Goal: Task Accomplishment & Management: Use online tool/utility

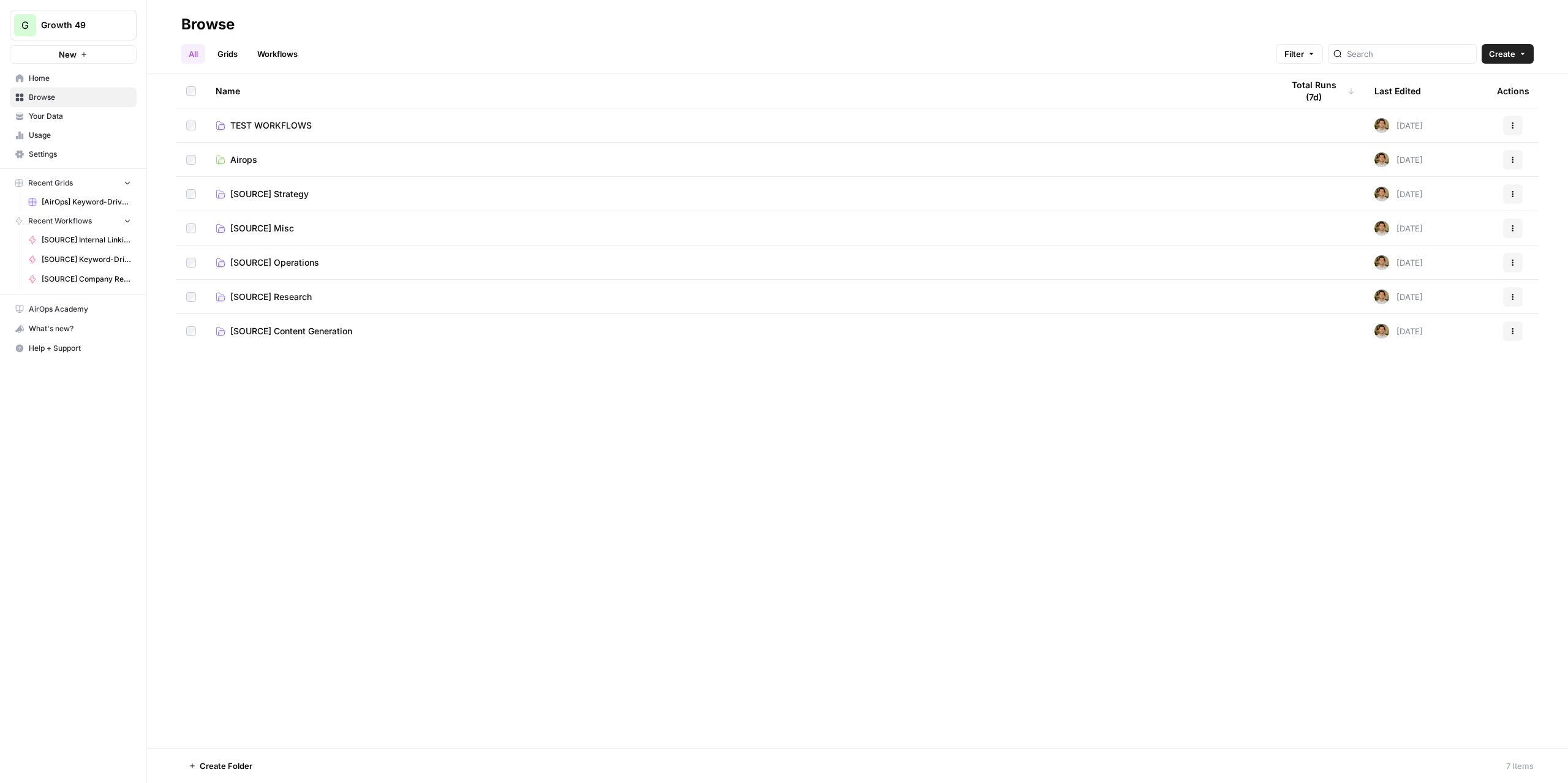
click at [67, 136] on span "Usage" at bounding box center [80, 135] width 102 height 11
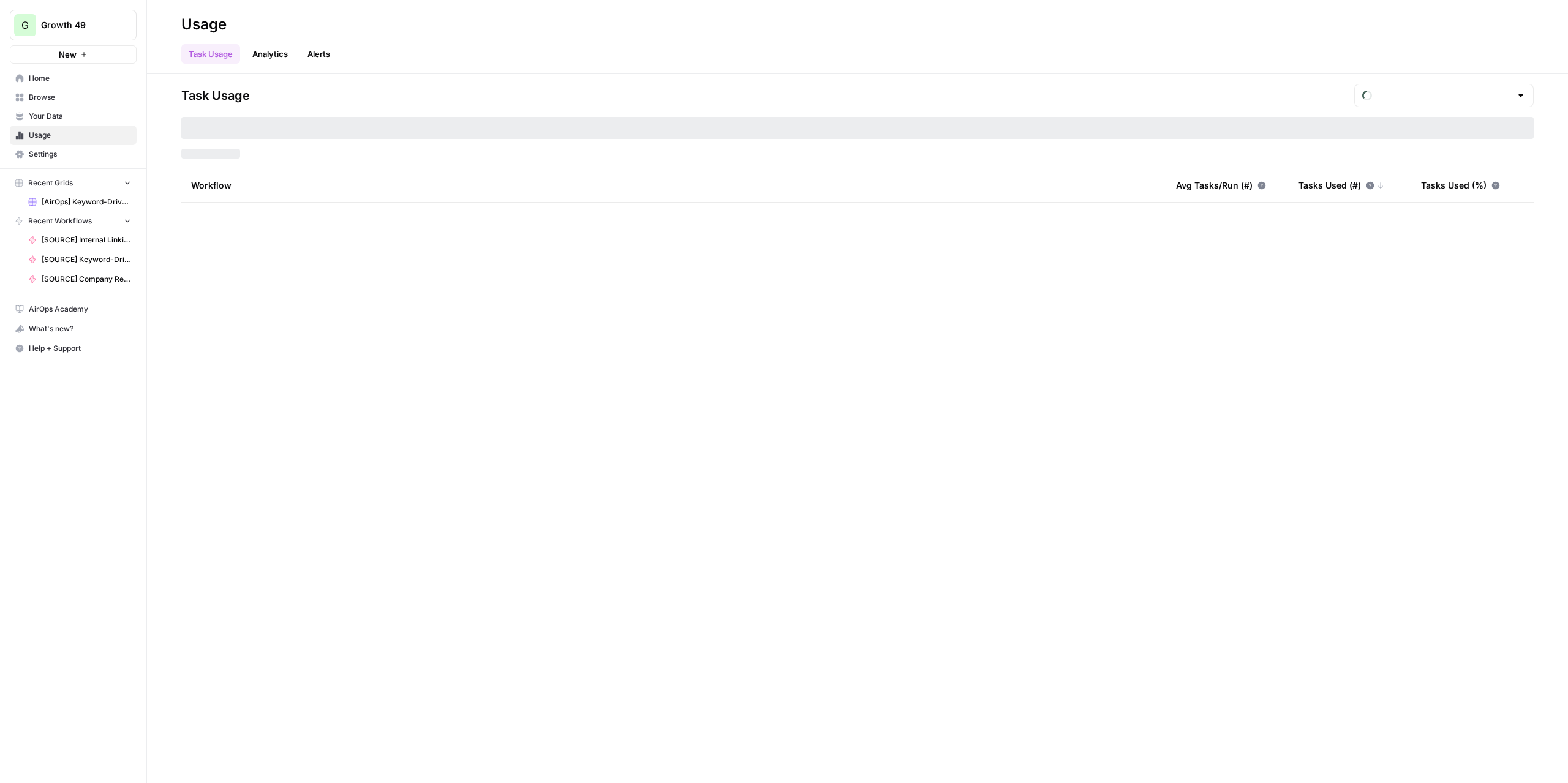
type input "August Tasks"
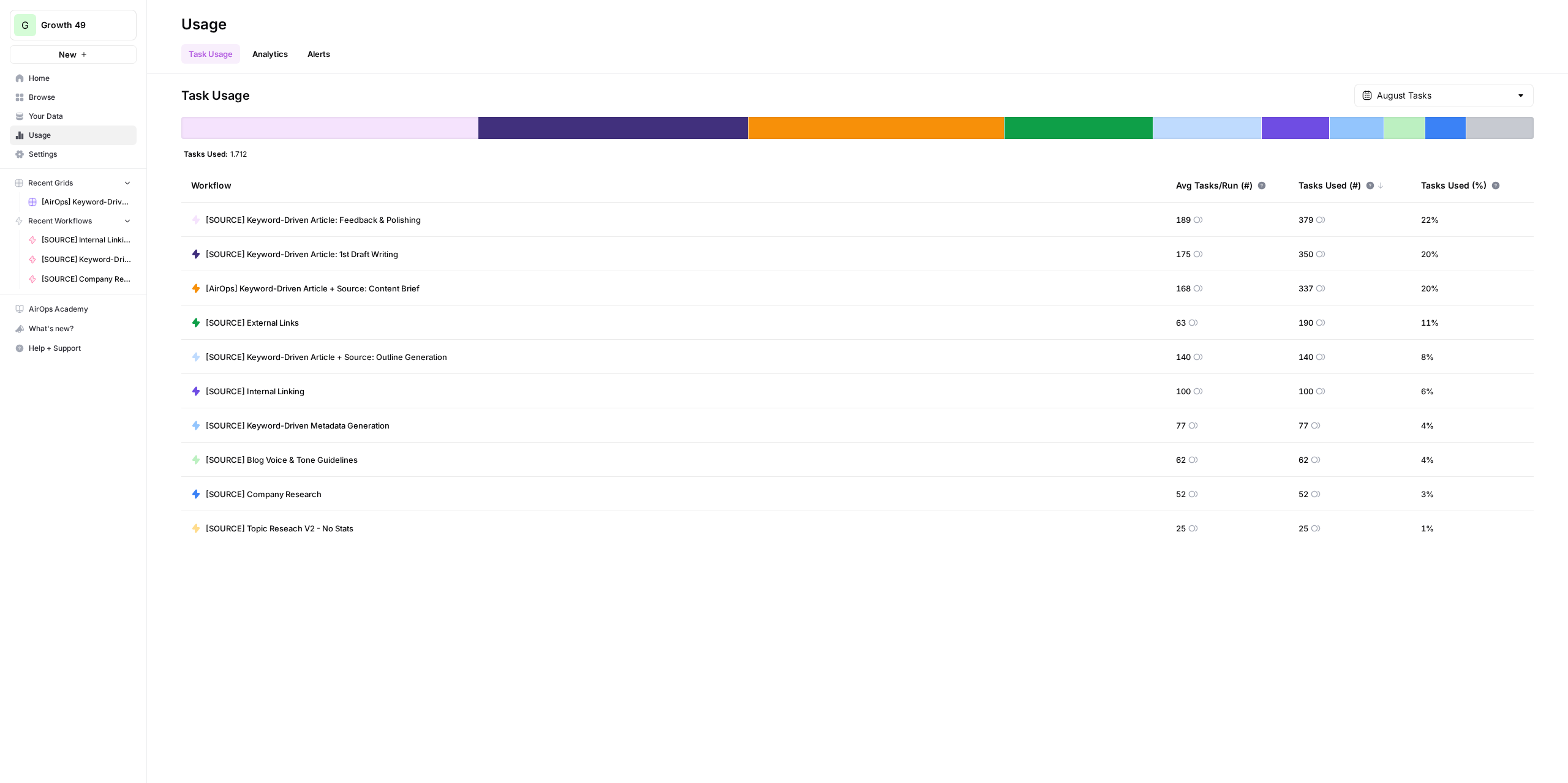
click at [67, 159] on span "Settings" at bounding box center [80, 154] width 102 height 11
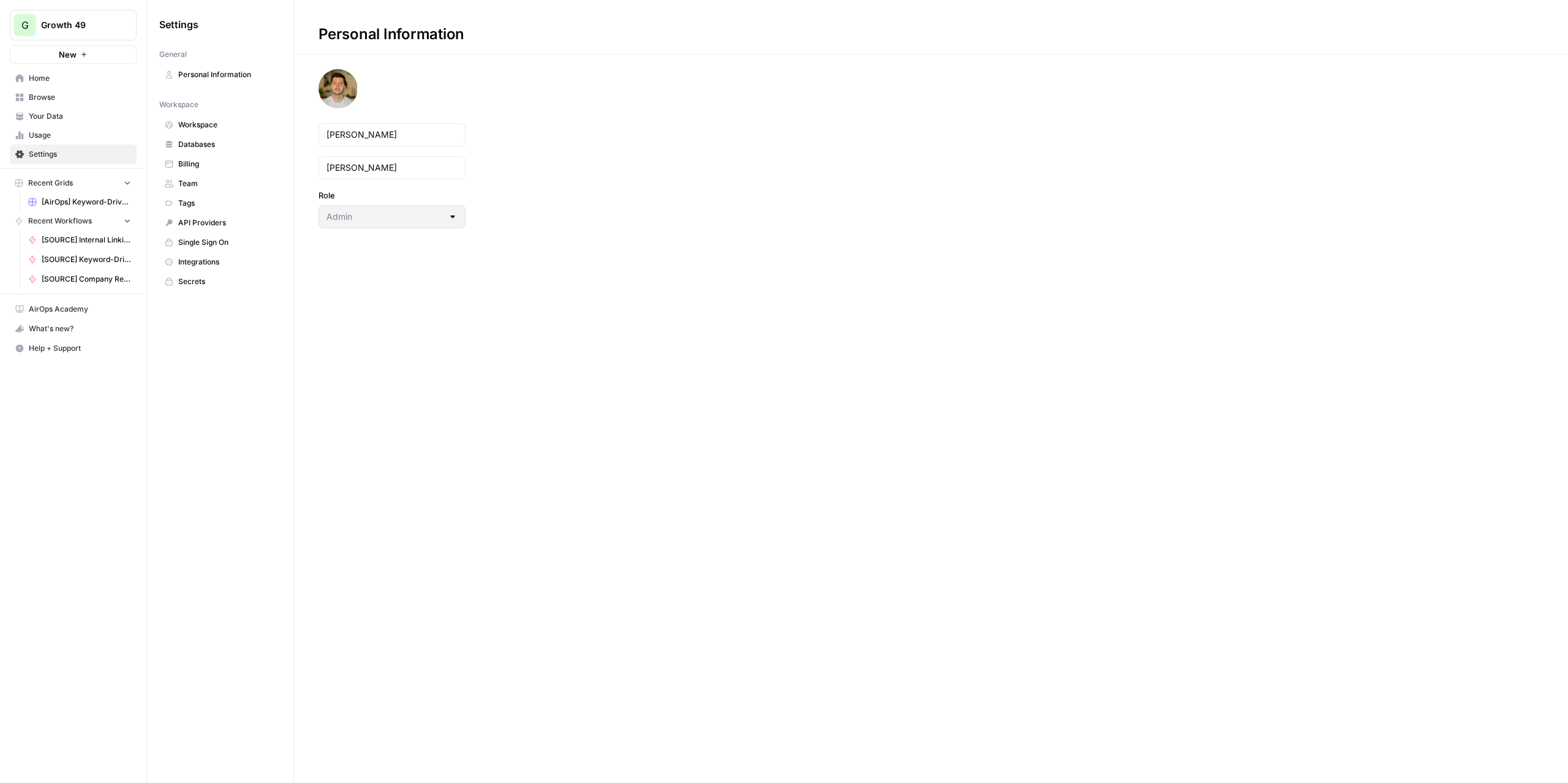
click at [224, 167] on span "Billing" at bounding box center [226, 164] width 98 height 11
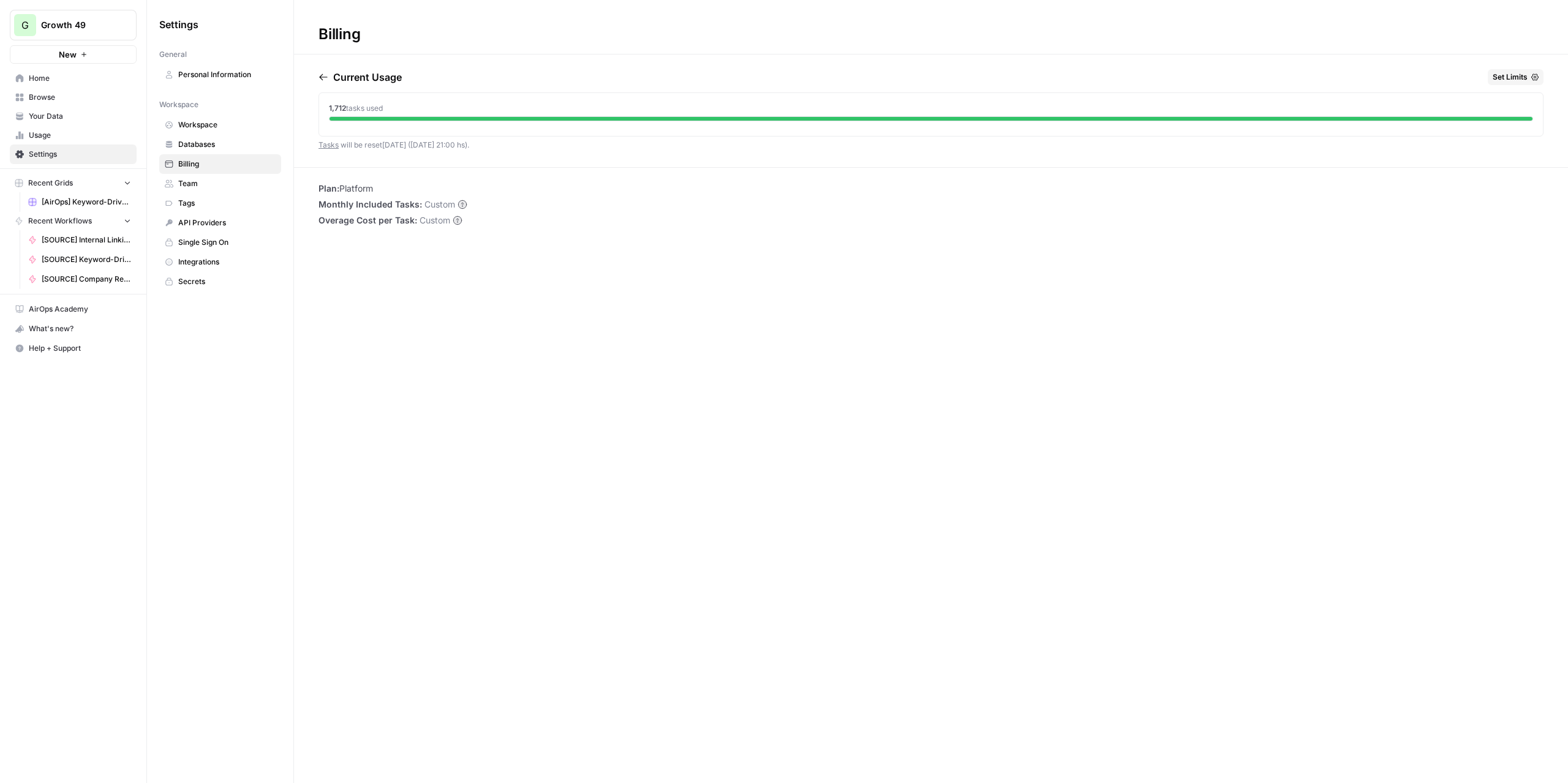
click at [93, 112] on span "Your Data" at bounding box center [80, 116] width 102 height 11
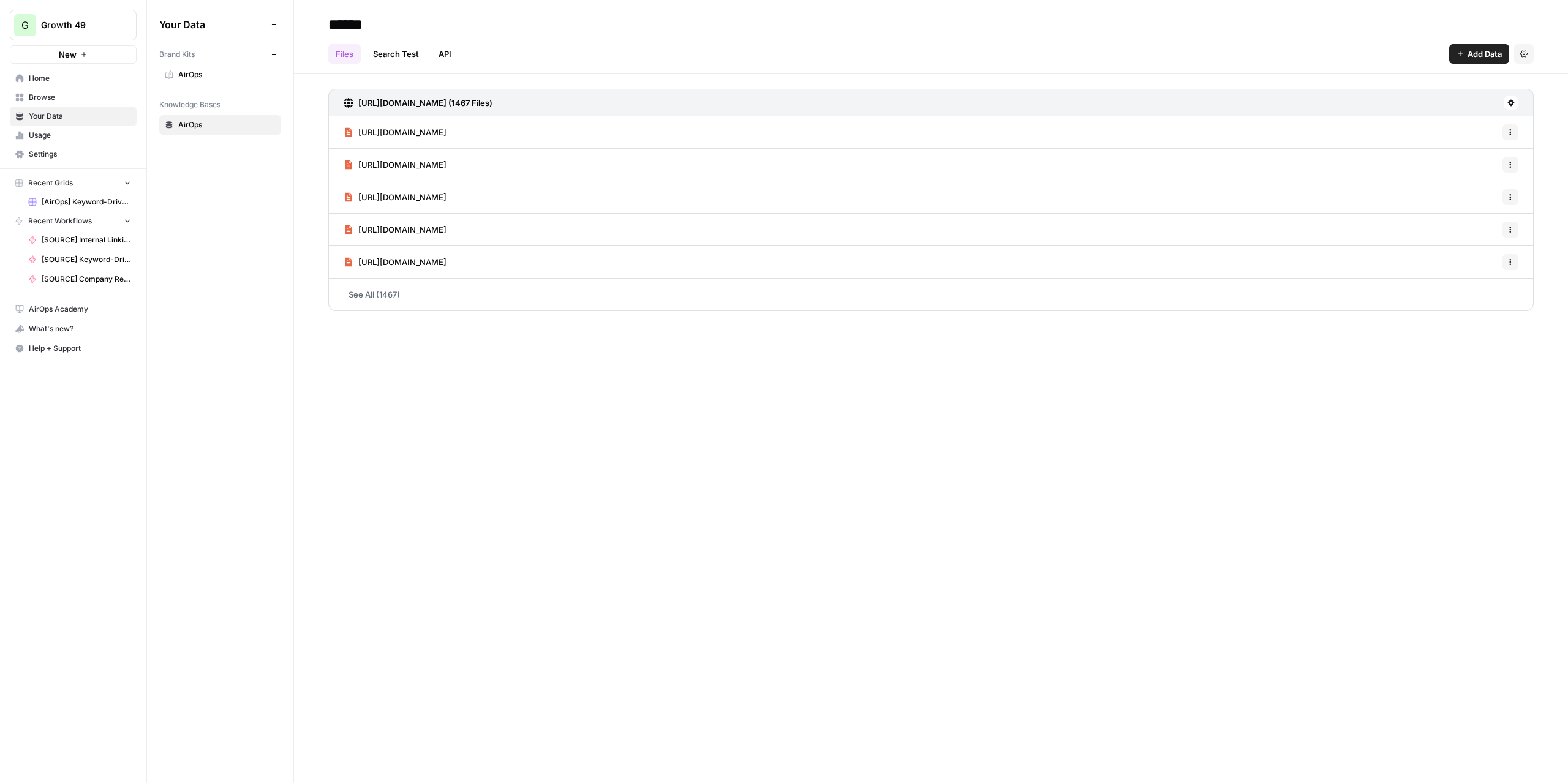
click at [85, 74] on span "Home" at bounding box center [80, 78] width 102 height 11
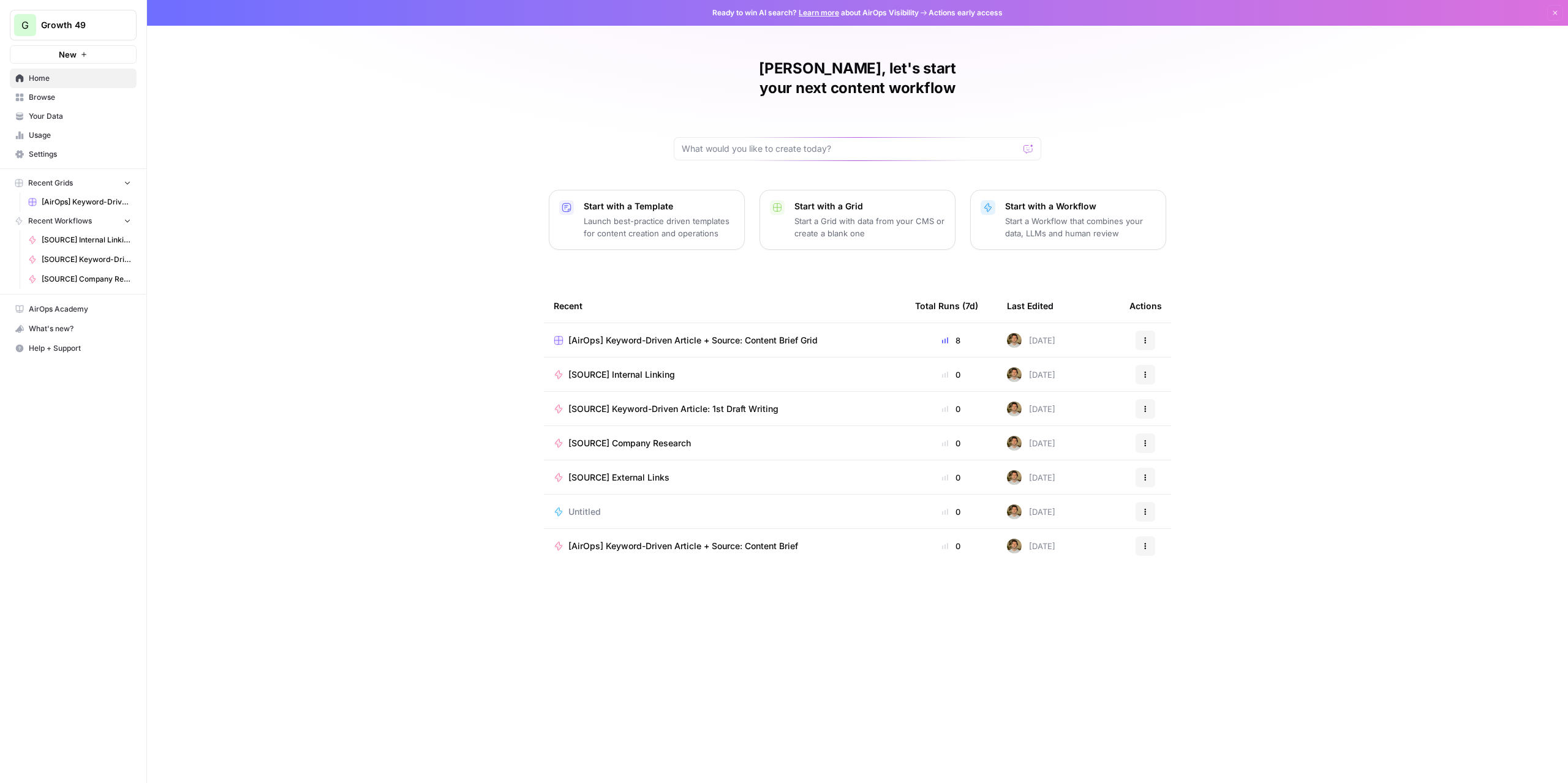
click at [67, 99] on span "Browse" at bounding box center [80, 97] width 102 height 11
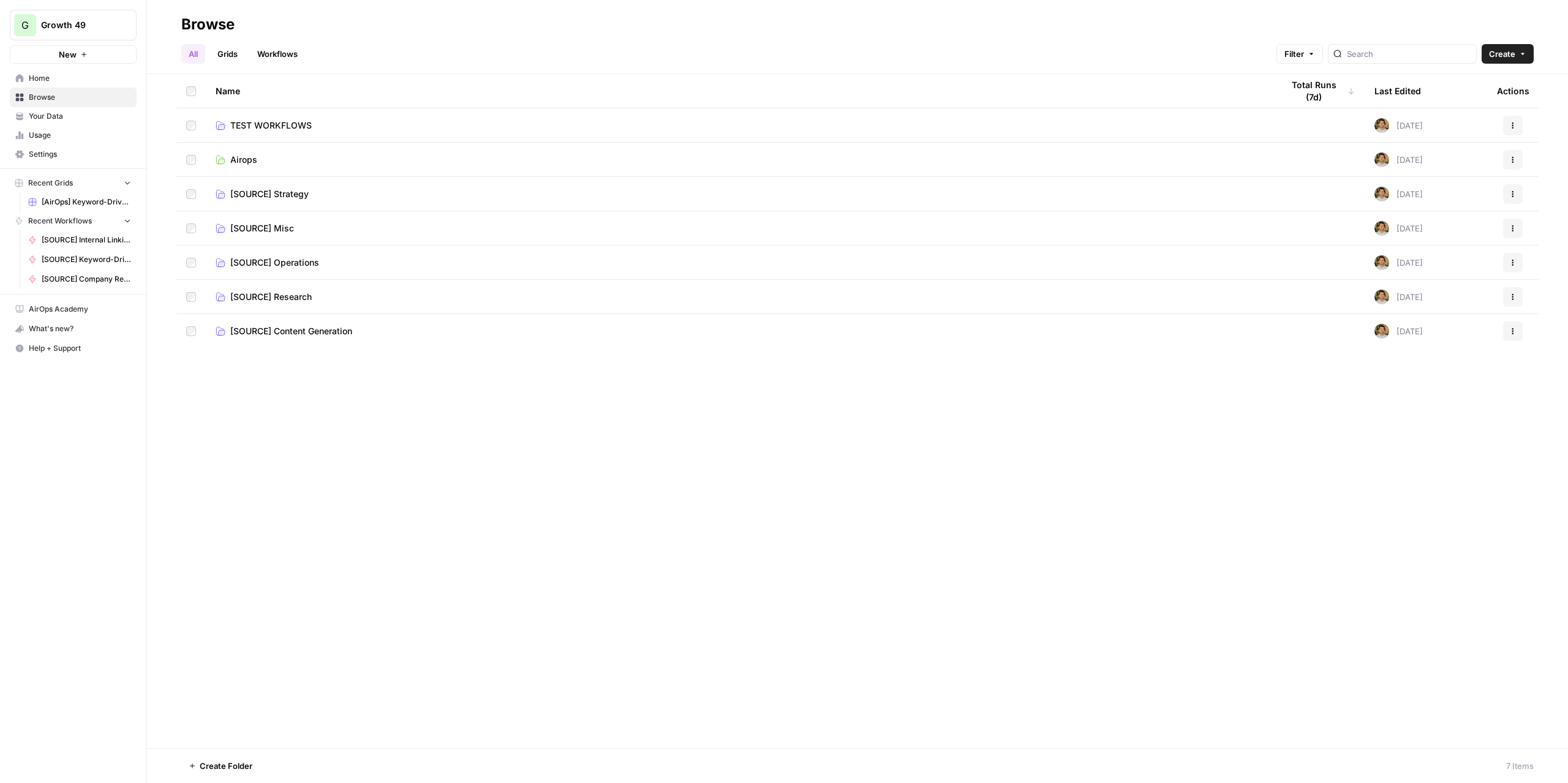
click at [289, 126] on span "TEST WORKFLOWS" at bounding box center [271, 125] width 81 height 12
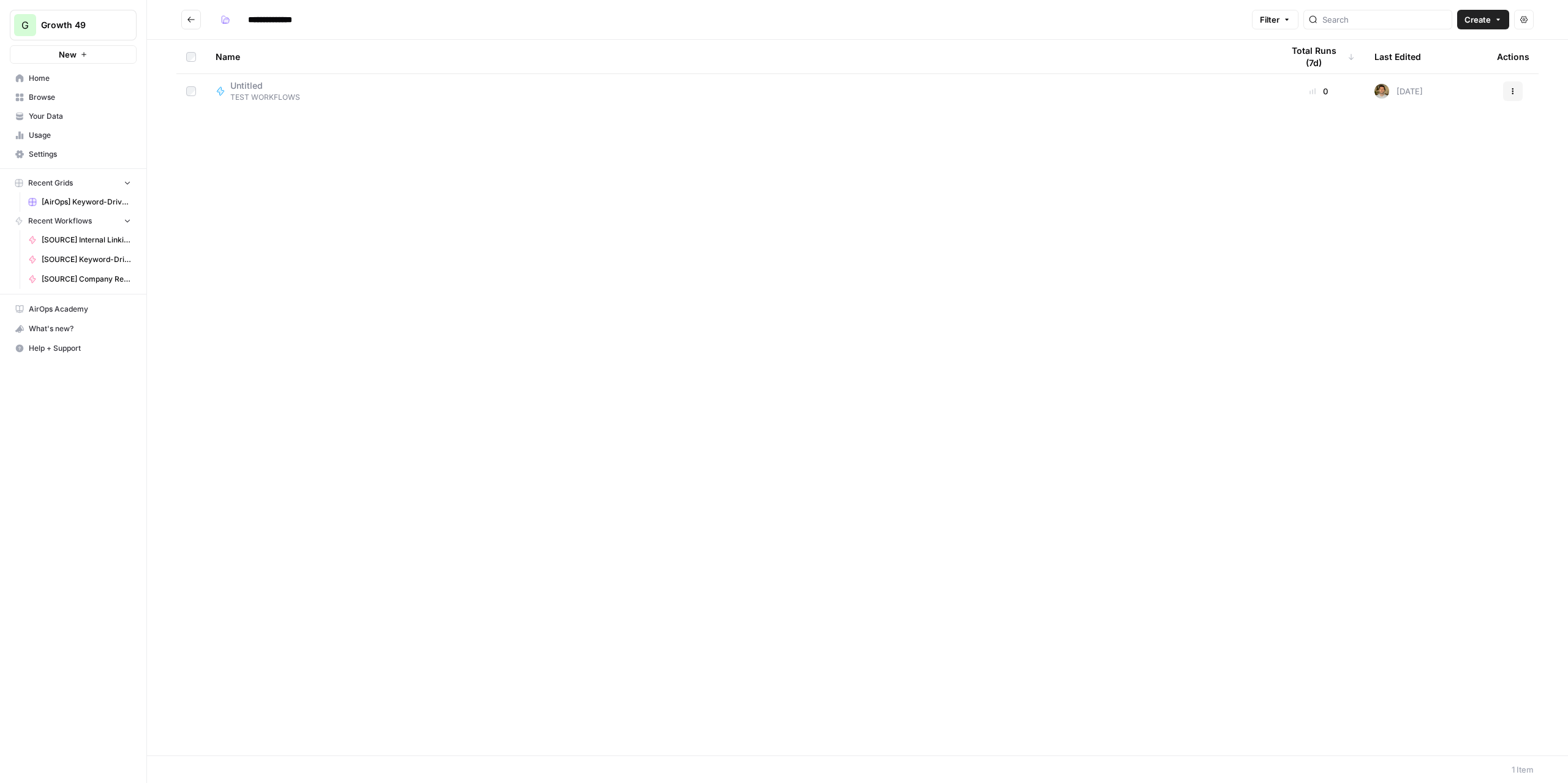
click at [80, 48] on button "New" at bounding box center [73, 54] width 127 height 18
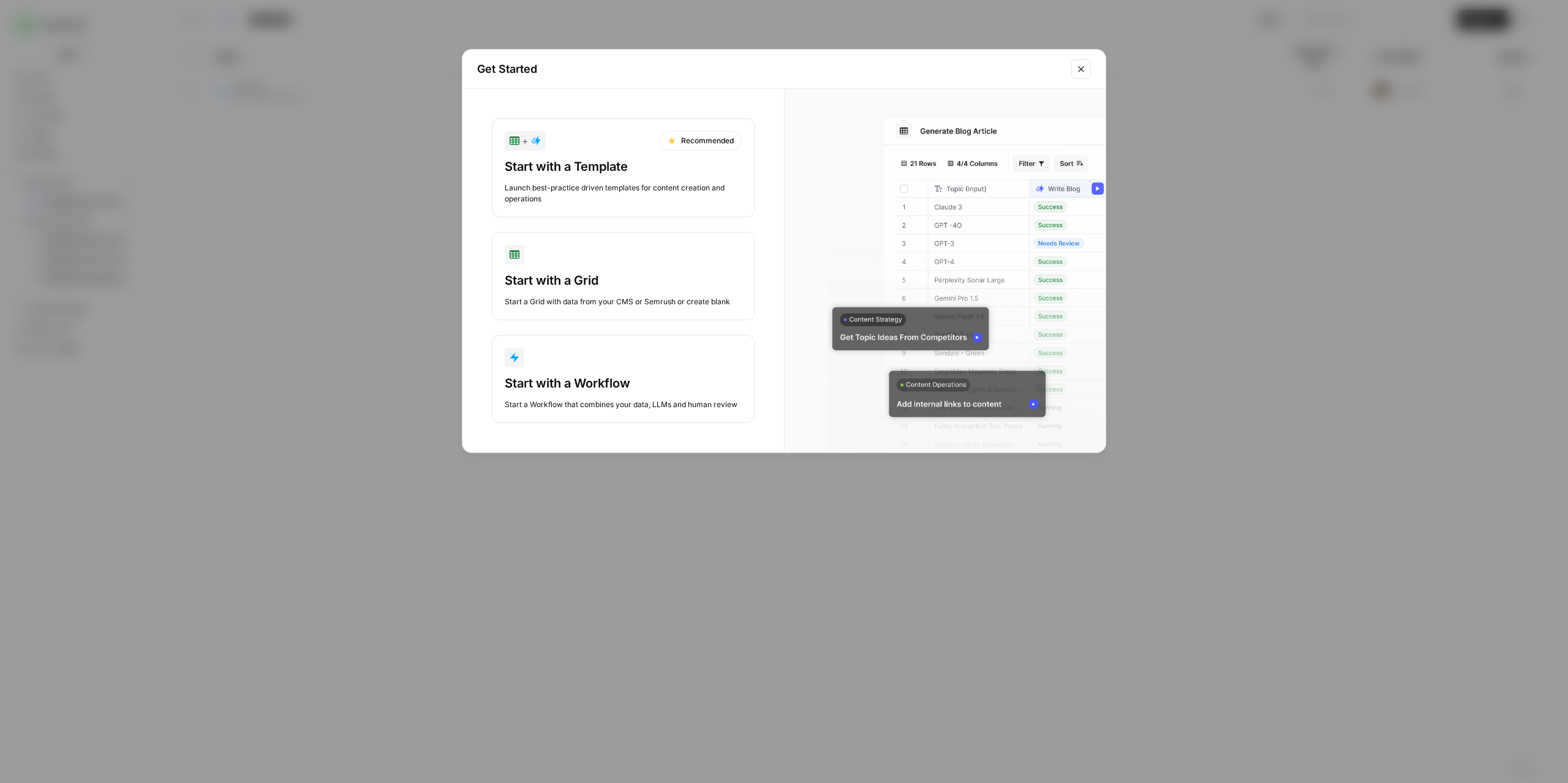
click at [648, 175] on div "Start with a Template Launch best-practice driven templates for content creatio…" at bounding box center [623, 181] width 237 height 47
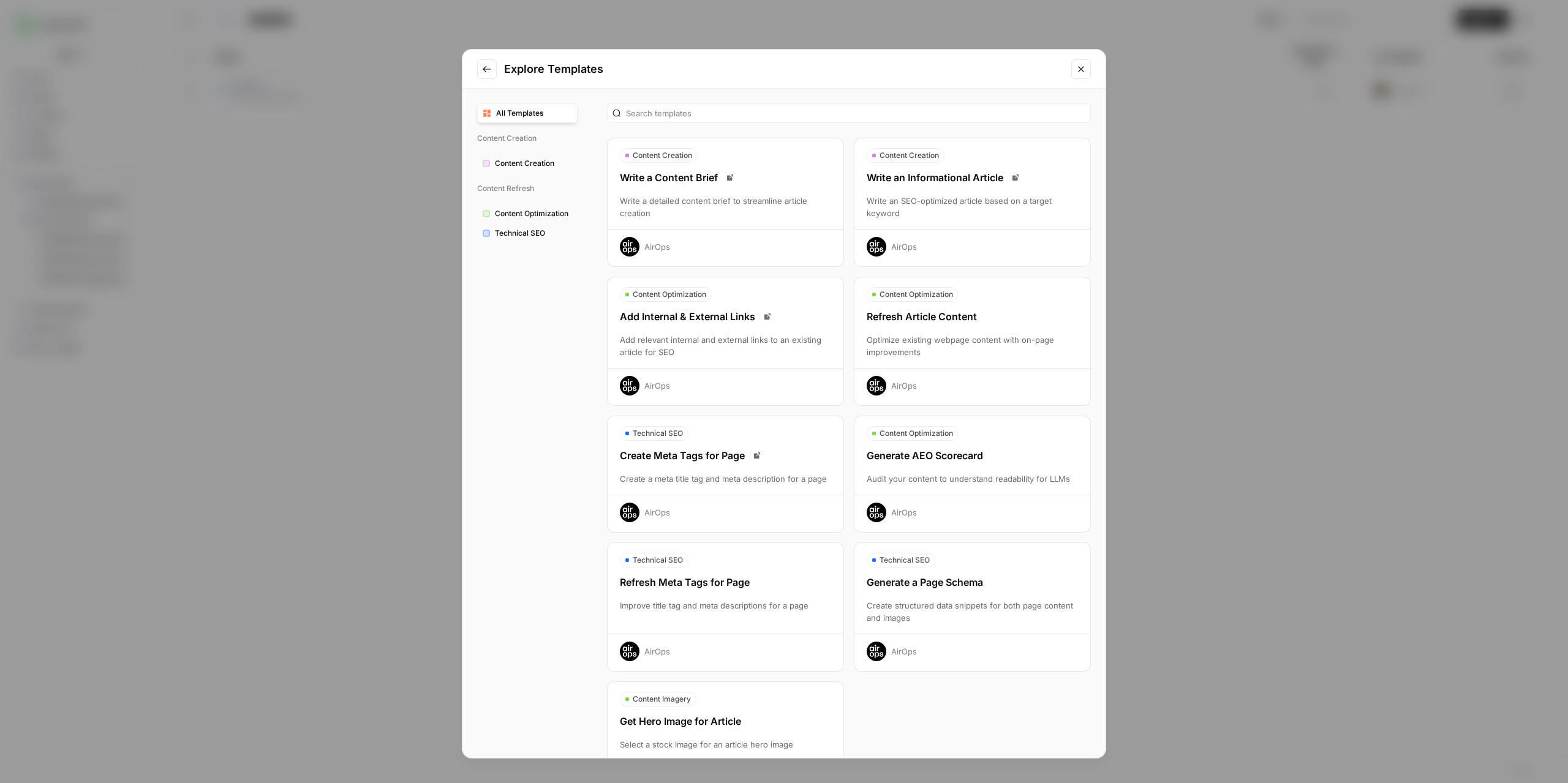
click at [937, 339] on div "Optimize existing webpage content with on-page improvements" at bounding box center [972, 346] width 236 height 24
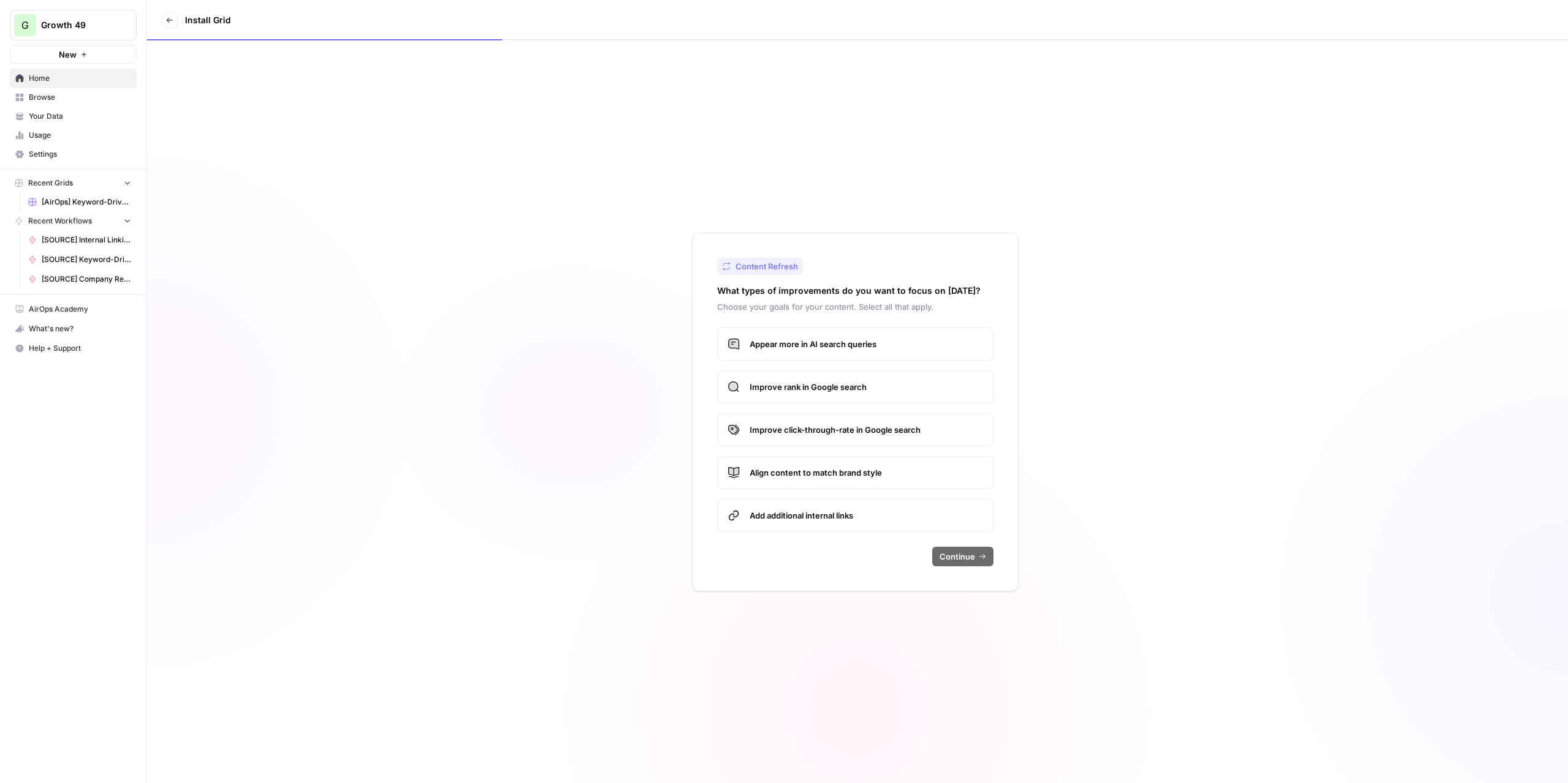
click at [908, 388] on span "Improve rank in Google search" at bounding box center [866, 387] width 233 height 12
click at [968, 554] on span "Continue" at bounding box center [957, 557] width 35 height 12
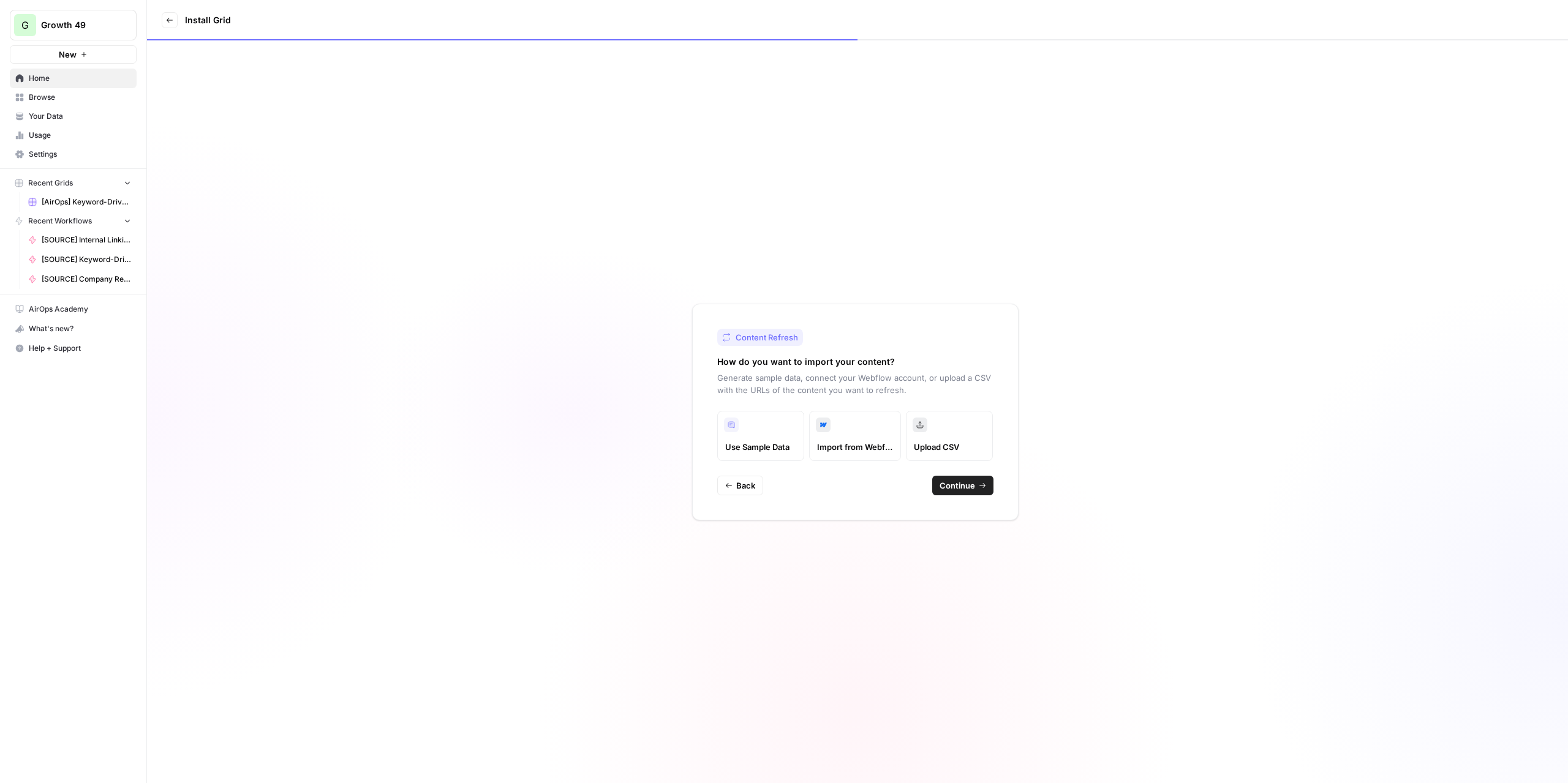
click at [951, 487] on span "Continue" at bounding box center [957, 486] width 35 height 12
click at [947, 480] on button "Continue" at bounding box center [962, 474] width 61 height 20
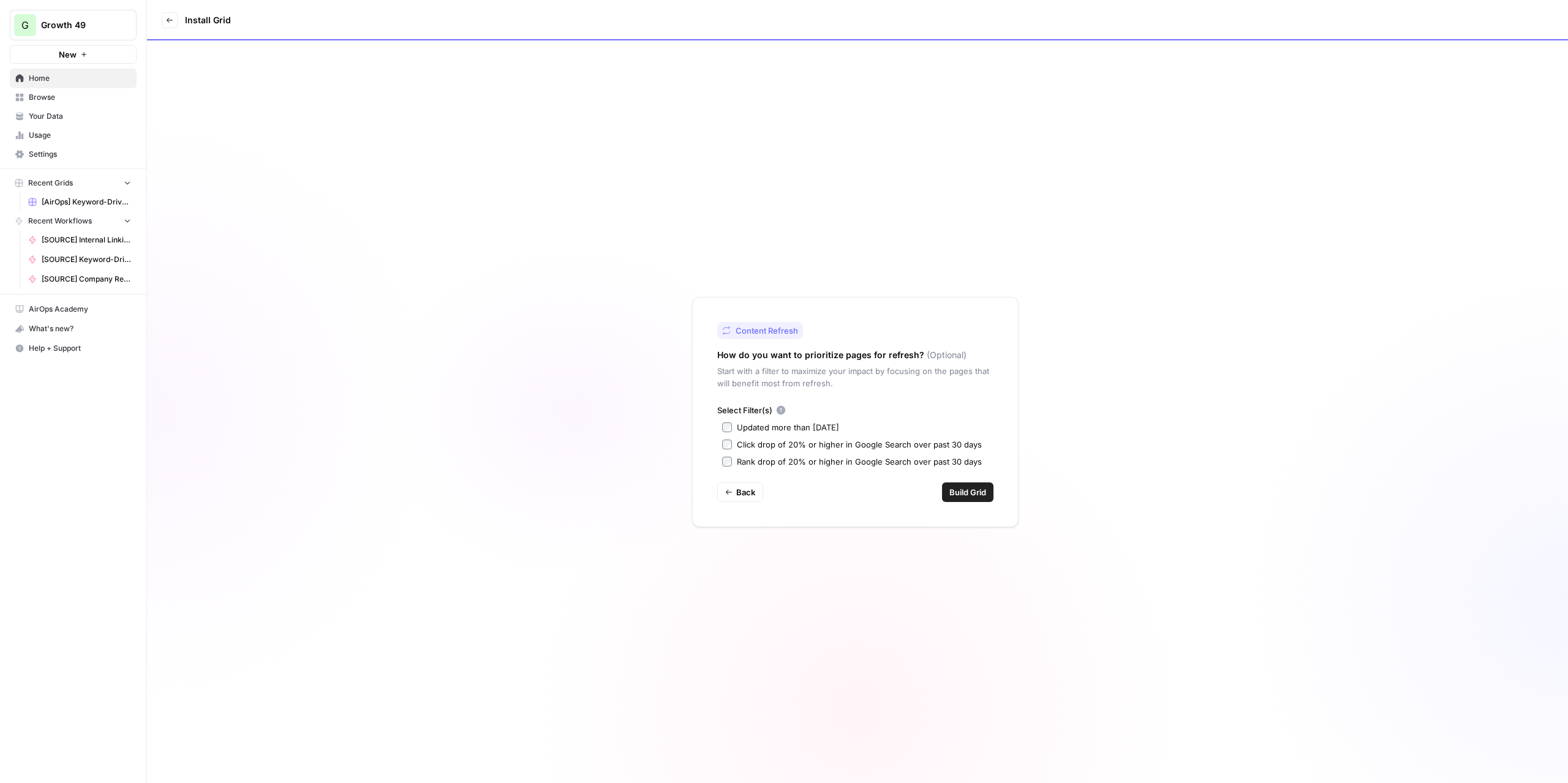
drag, startPoint x: 987, startPoint y: 495, endPoint x: 969, endPoint y: 491, distance: 18.4
click at [986, 495] on button "Build Grid" at bounding box center [968, 492] width 52 height 20
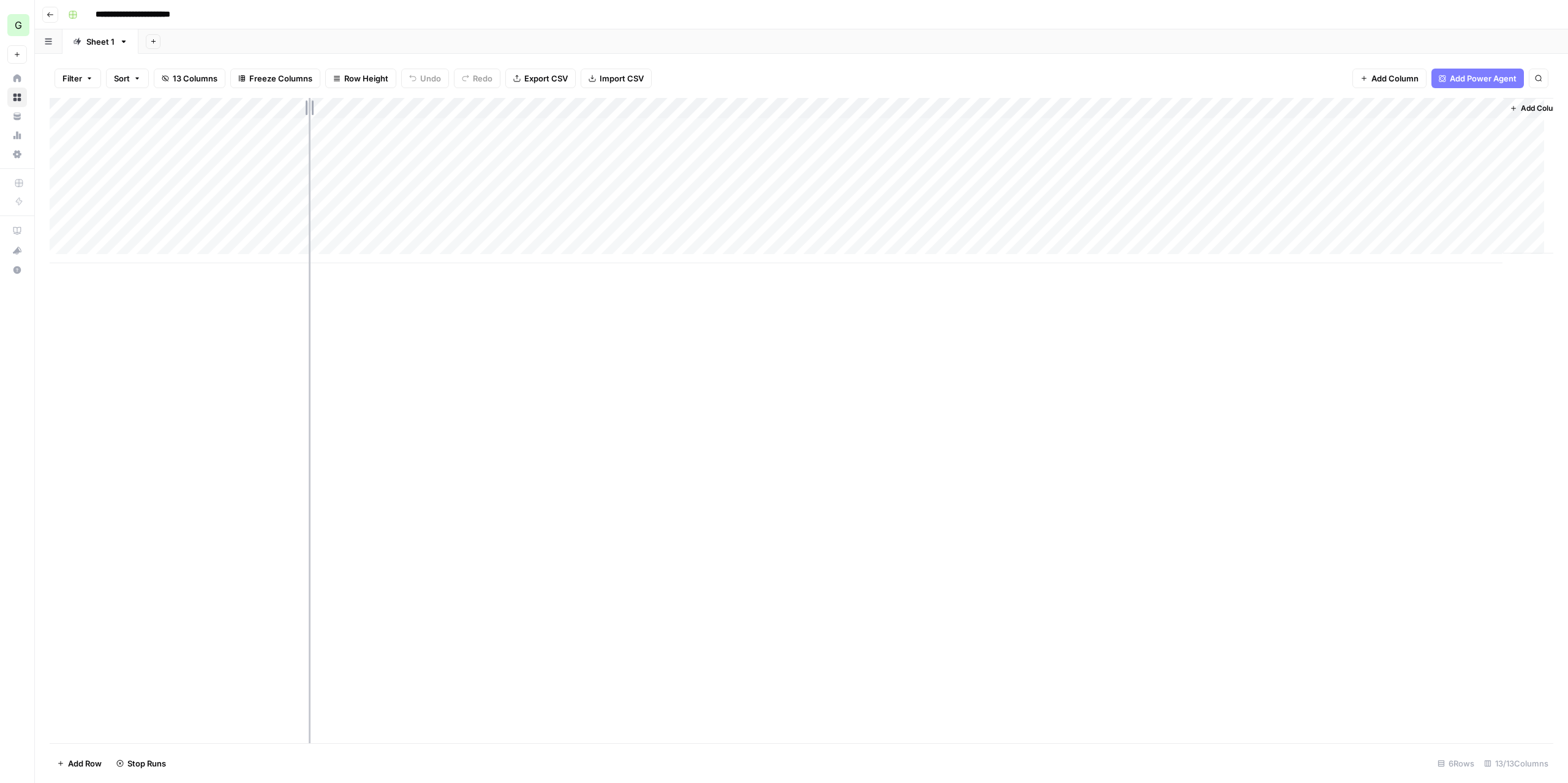
drag, startPoint x: 290, startPoint y: 108, endPoint x: 360, endPoint y: 110, distance: 70.0
click at [360, 110] on div "Add Column" at bounding box center [801, 180] width 1504 height 165
drag, startPoint x: 911, startPoint y: 108, endPoint x: 991, endPoint y: 111, distance: 80.1
click at [991, 111] on div "Add Column" at bounding box center [801, 180] width 1504 height 165
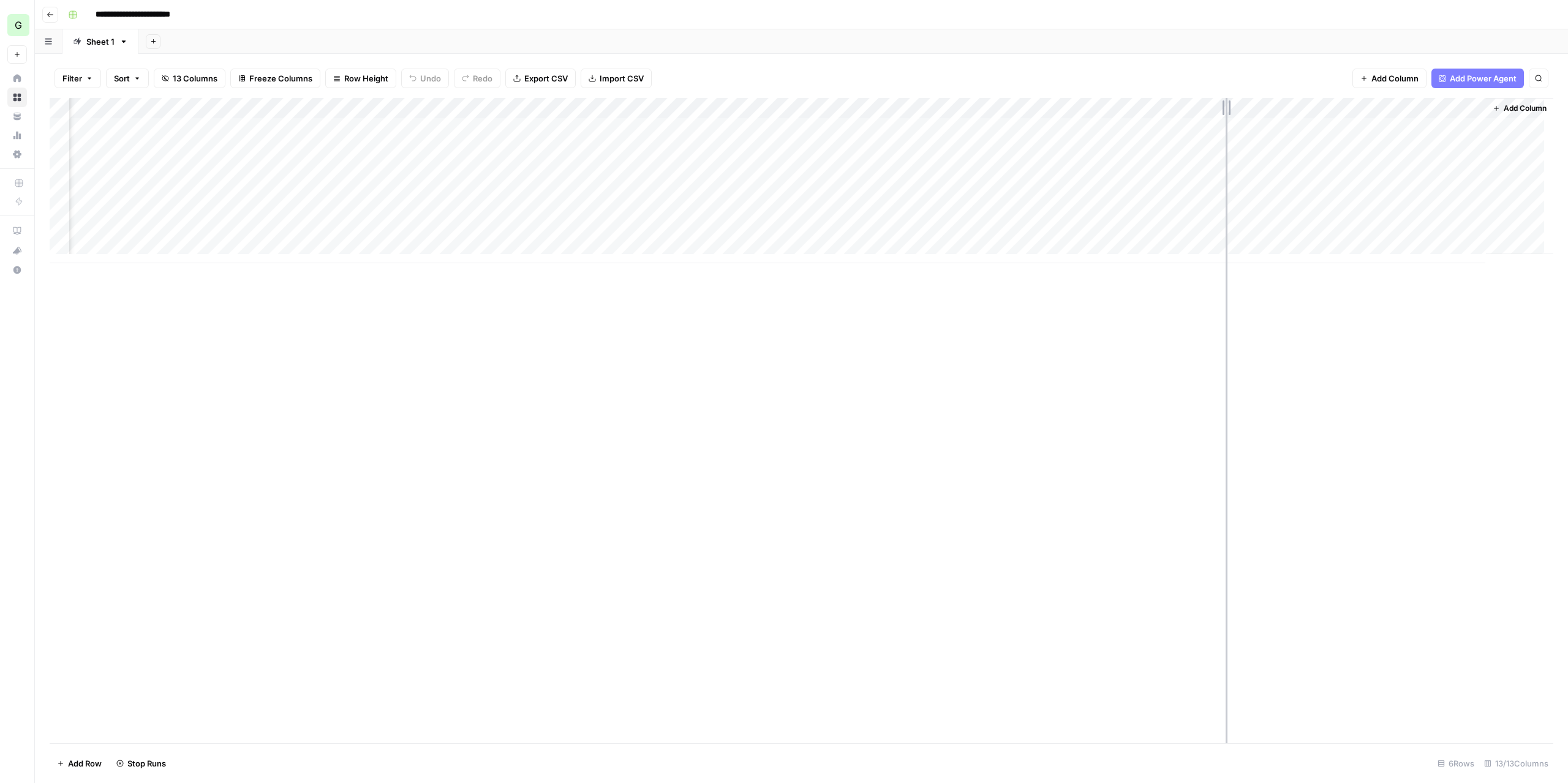
drag, startPoint x: 1146, startPoint y: 110, endPoint x: 1226, endPoint y: 109, distance: 80.0
click at [1226, 109] on div "Add Column" at bounding box center [801, 180] width 1504 height 165
drag, startPoint x: 1366, startPoint y: 111, endPoint x: 1452, endPoint y: 108, distance: 86.1
click at [1452, 108] on div "Add Column" at bounding box center [801, 180] width 1504 height 165
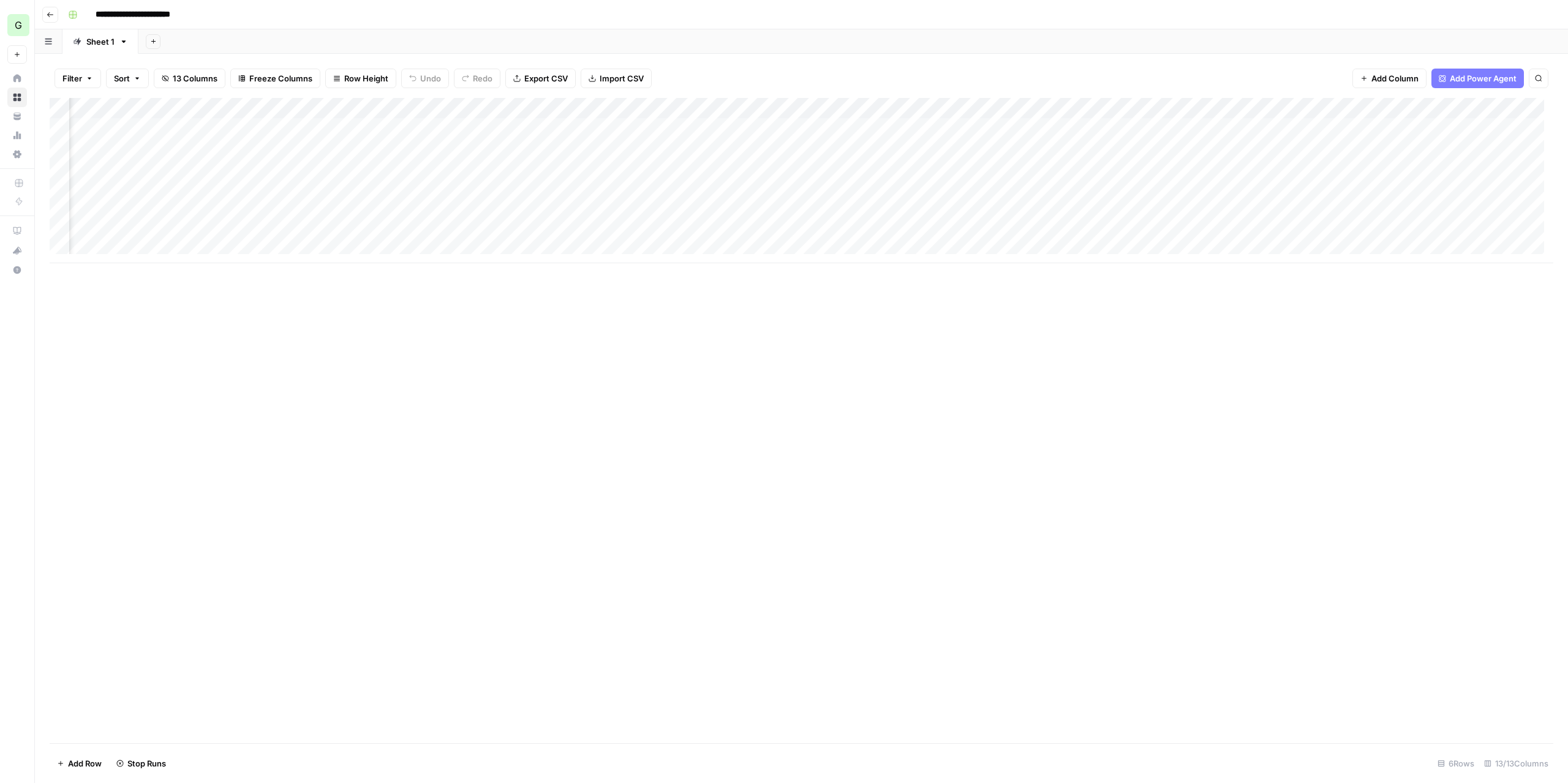
scroll to position [0, 0]
click at [759, 102] on div "Add Column" at bounding box center [801, 180] width 1504 height 165
click at [801, 331] on div "Add Column" at bounding box center [801, 420] width 1504 height 646
click at [288, 106] on div "Add Column" at bounding box center [801, 180] width 1504 height 165
click at [249, 226] on span "Fork Power Agent" at bounding box center [257, 228] width 107 height 12
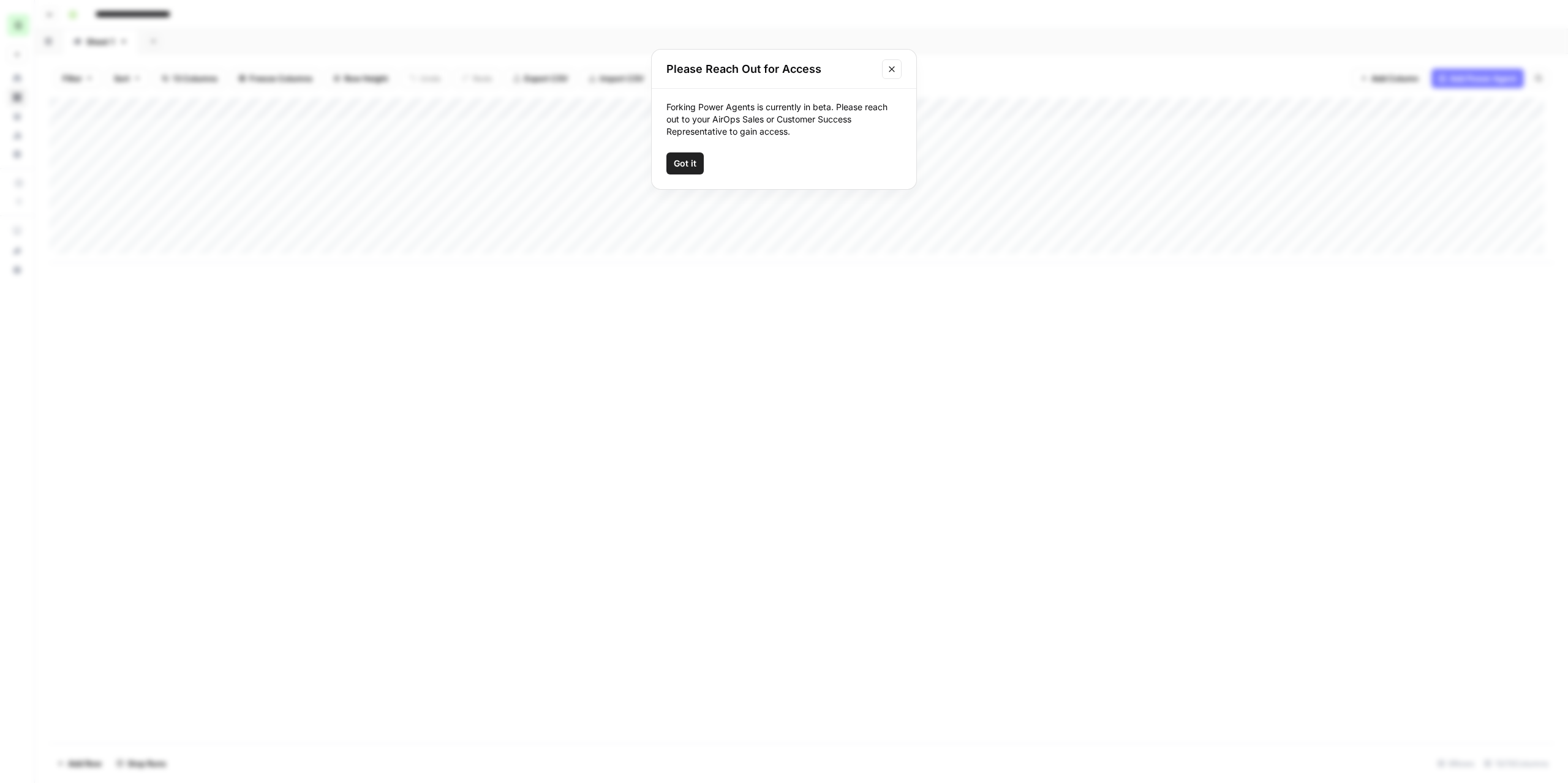
click at [683, 163] on span "Got it" at bounding box center [685, 163] width 22 height 12
click at [516, 228] on div "Add Column" at bounding box center [801, 180] width 1504 height 165
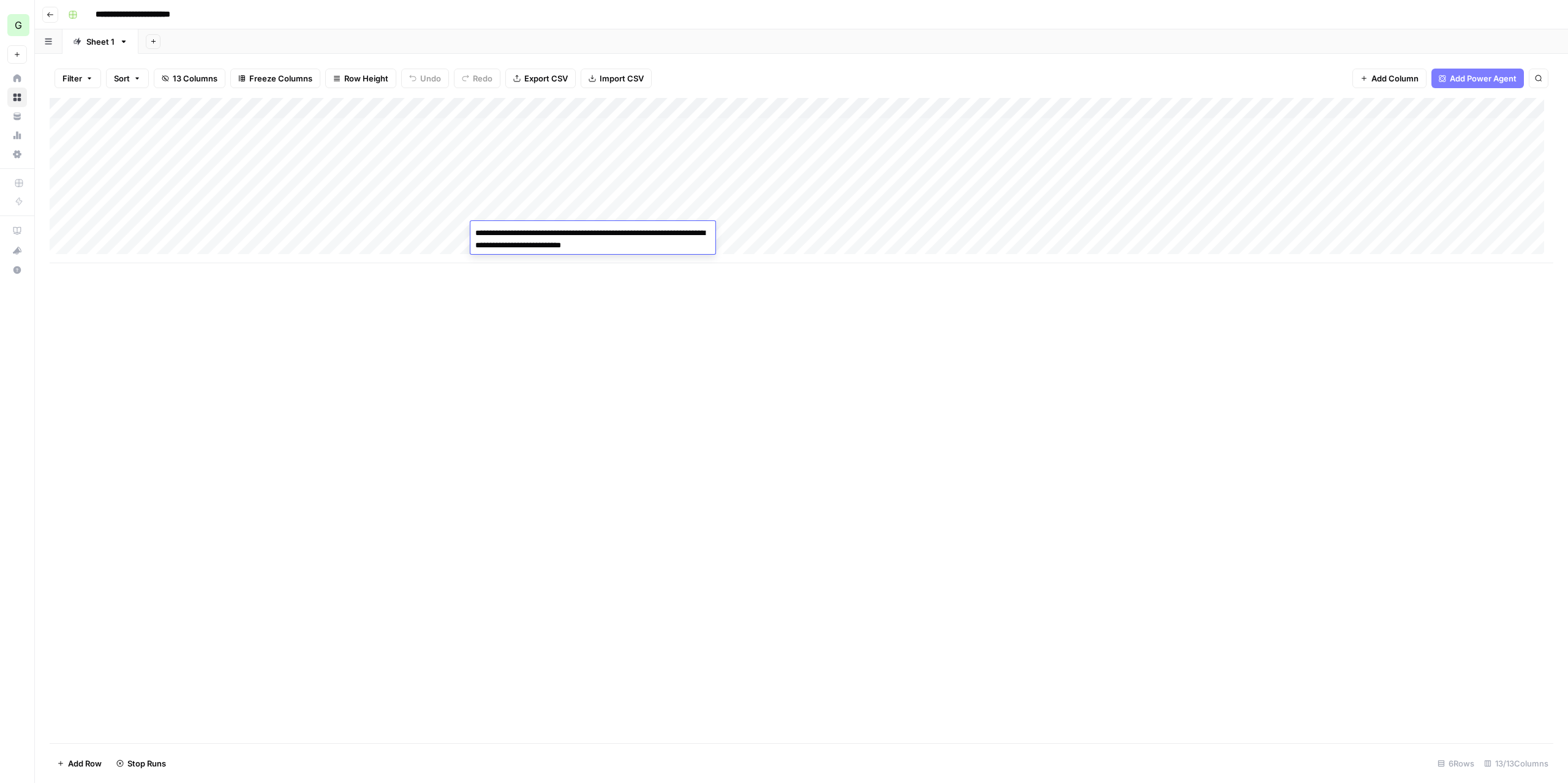
click at [591, 331] on div "Add Column" at bounding box center [801, 420] width 1504 height 646
click at [614, 232] on div "Add Column" at bounding box center [801, 180] width 1504 height 165
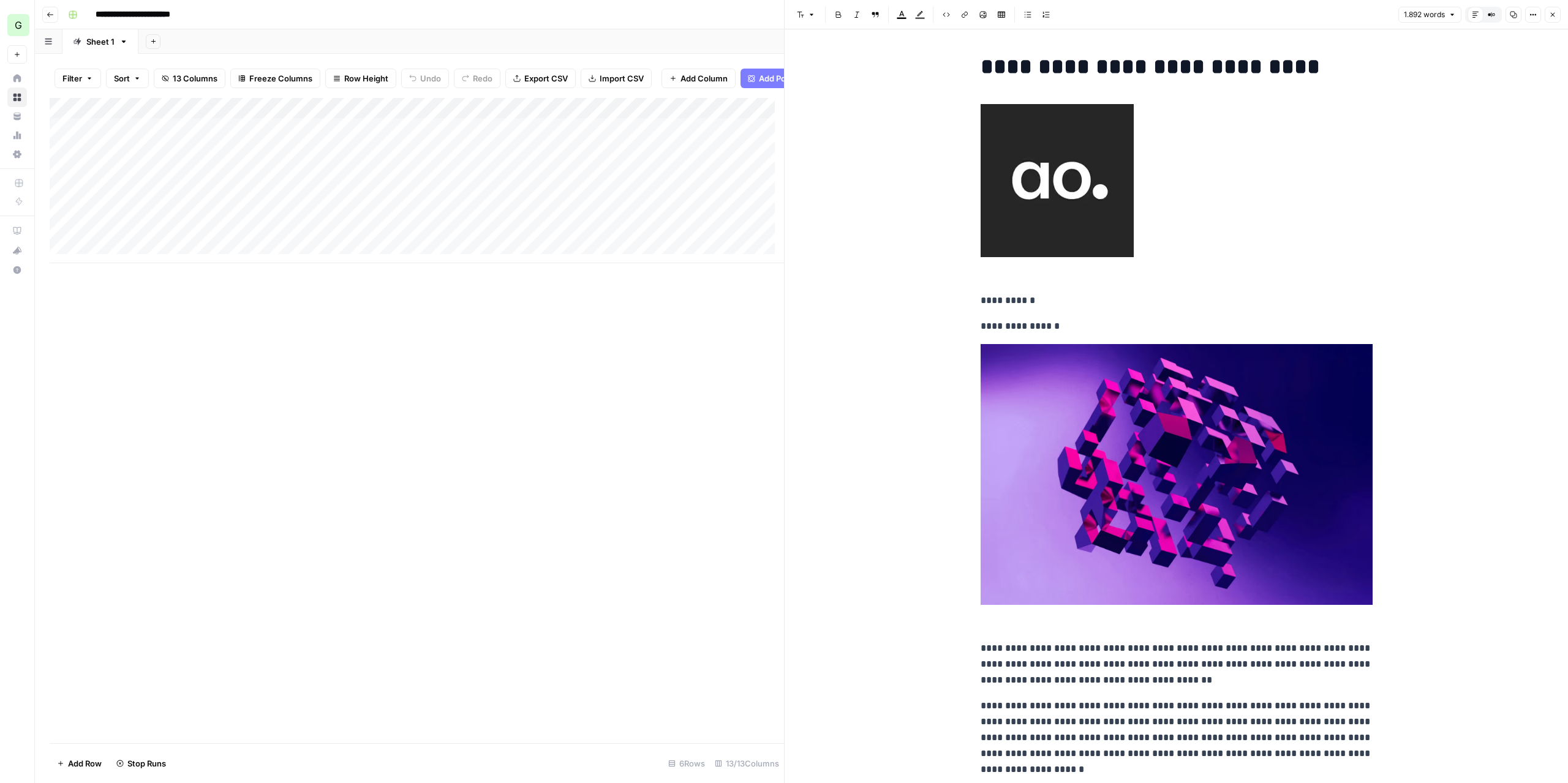
click at [1549, 18] on icon "button" at bounding box center [1552, 15] width 8 height 8
